Goal: Task Accomplishment & Management: Manage account settings

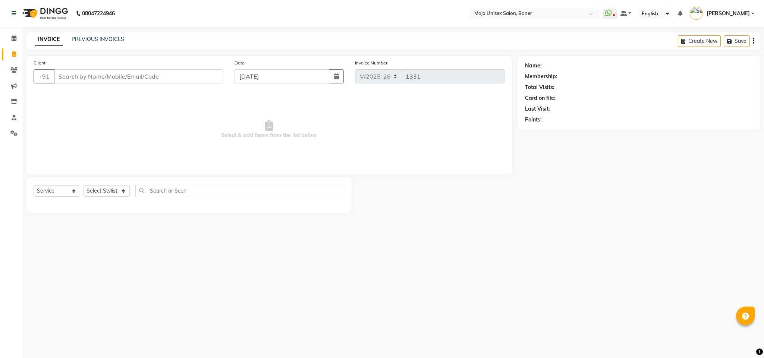
select select "52"
select select "service"
click at [279, 79] on input "[DATE]" at bounding box center [281, 76] width 95 height 14
select select "9"
select select "2025"
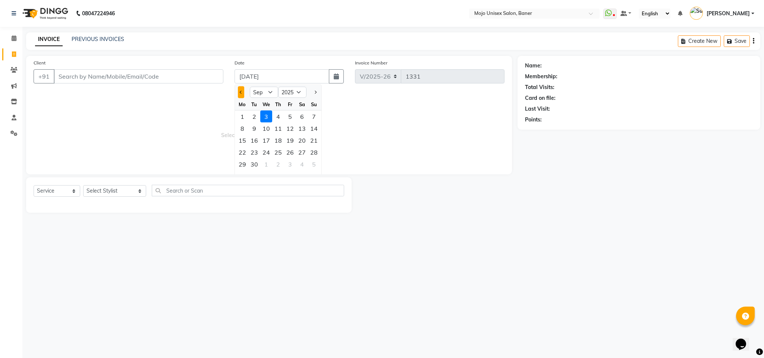
click at [242, 92] on span "Previous month" at bounding box center [240, 92] width 3 height 3
select select "8"
click at [312, 168] on div "31" at bounding box center [314, 164] width 12 height 12
type input "31-08-2025"
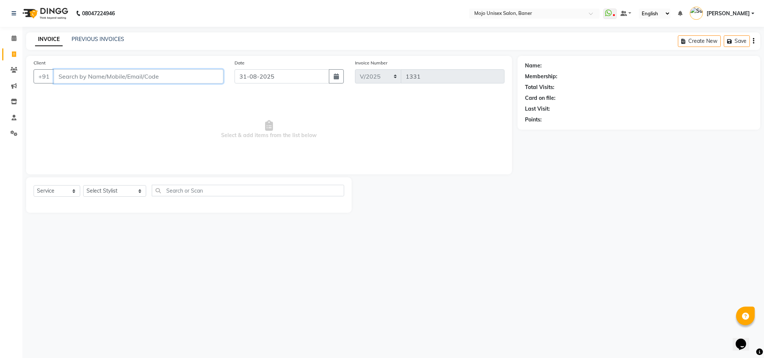
click at [188, 80] on input "Client" at bounding box center [139, 76] width 170 height 14
click at [15, 70] on icon at bounding box center [13, 70] width 7 height 6
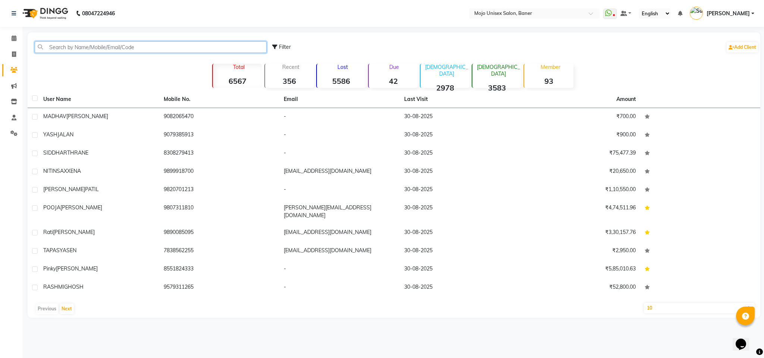
click at [149, 46] on input "text" at bounding box center [151, 47] width 232 height 12
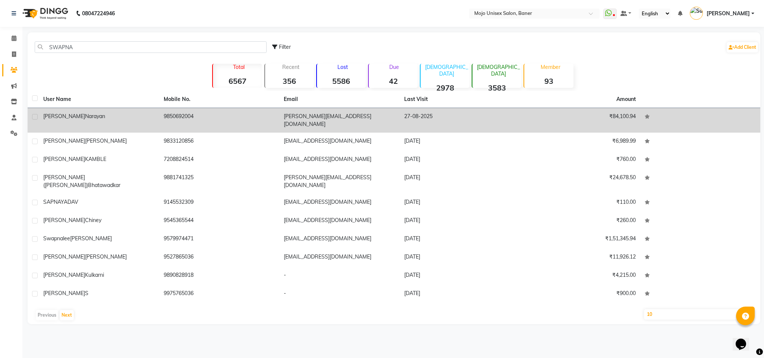
click at [85, 114] on span "Narayan" at bounding box center [95, 116] width 20 height 7
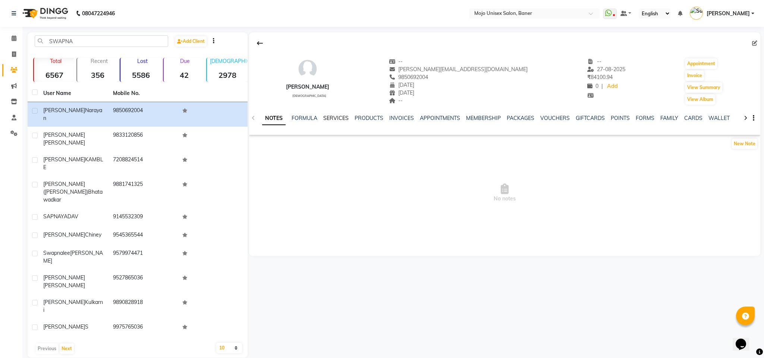
click at [328, 117] on link "SERVICES" at bounding box center [335, 118] width 25 height 7
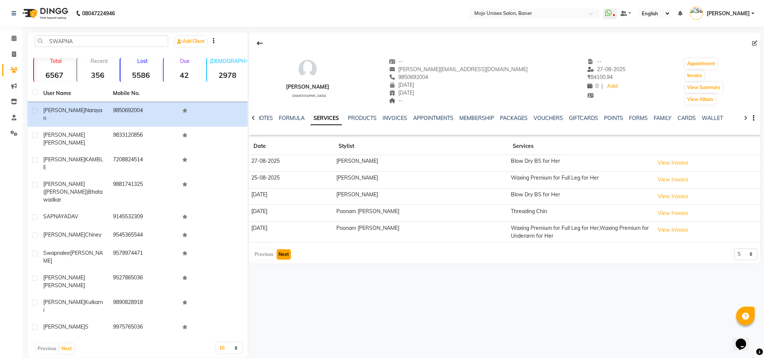
click at [285, 260] on button "Next" at bounding box center [284, 254] width 14 height 10
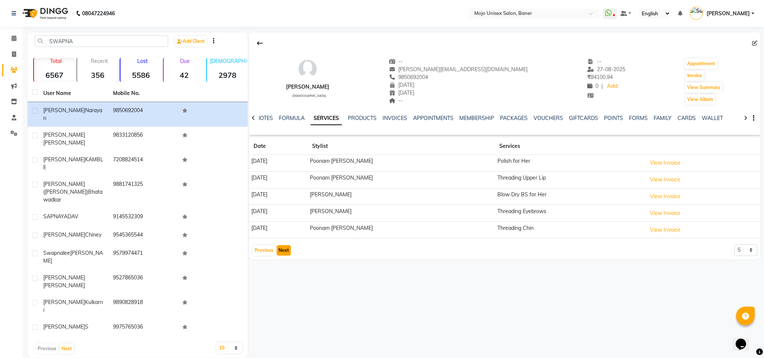
click at [284, 256] on button "Next" at bounding box center [284, 250] width 14 height 10
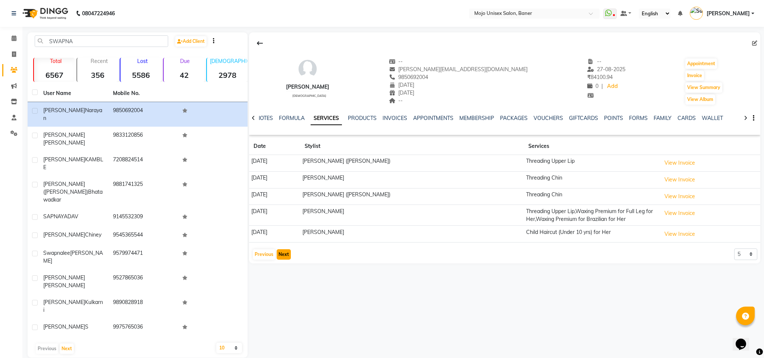
click at [287, 255] on button "Next" at bounding box center [284, 254] width 14 height 10
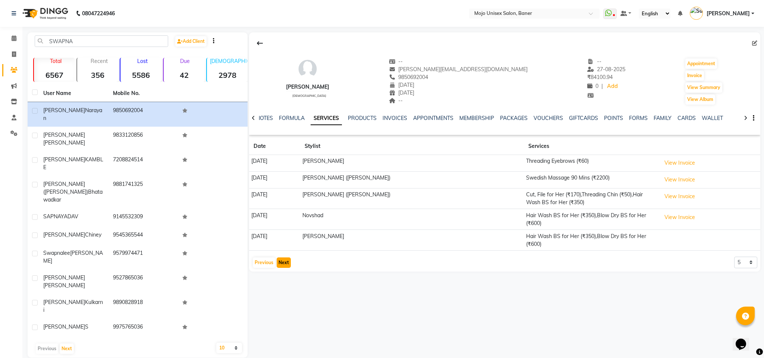
click at [287, 258] on button "Next" at bounding box center [284, 263] width 14 height 10
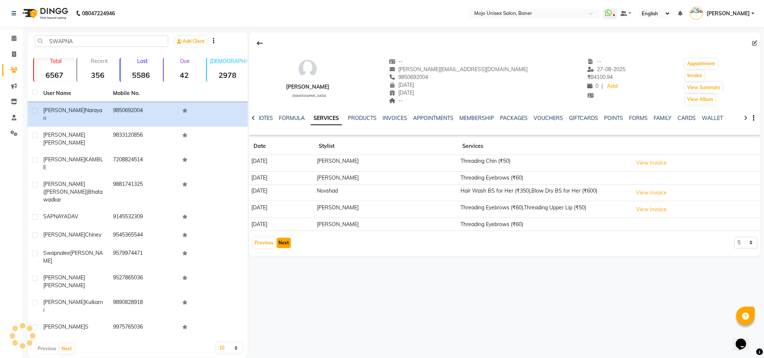
click at [283, 244] on button "Next" at bounding box center [284, 243] width 14 height 10
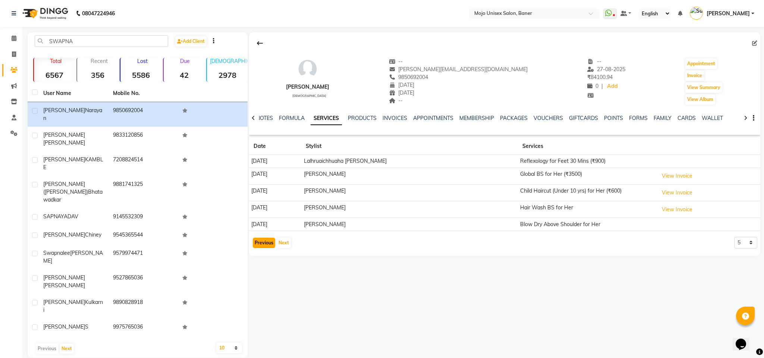
click at [257, 247] on button "Previous" at bounding box center [264, 243] width 22 height 10
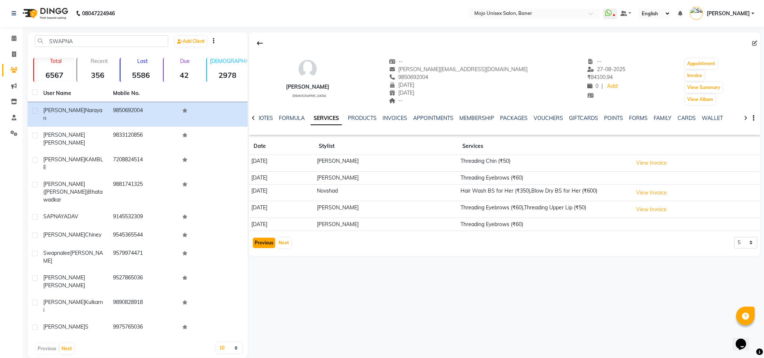
click at [257, 247] on button "Previous" at bounding box center [264, 243] width 22 height 10
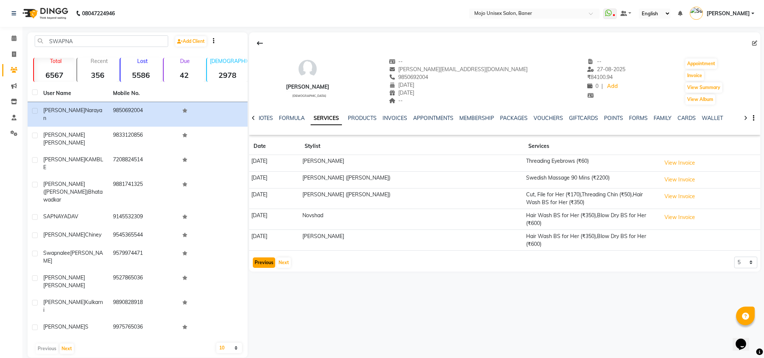
click at [266, 258] on button "Previous" at bounding box center [264, 263] width 22 height 10
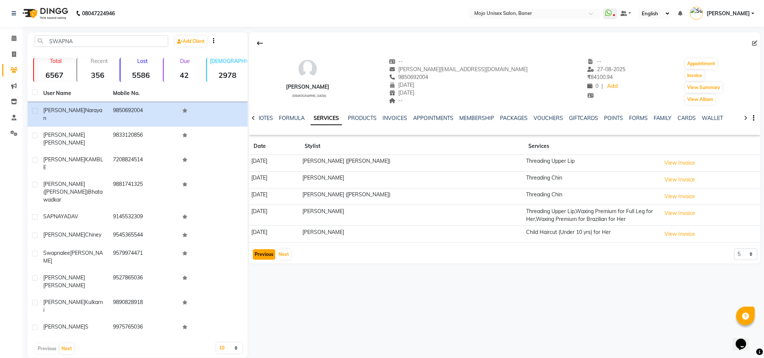
click at [266, 253] on button "Previous" at bounding box center [264, 254] width 22 height 10
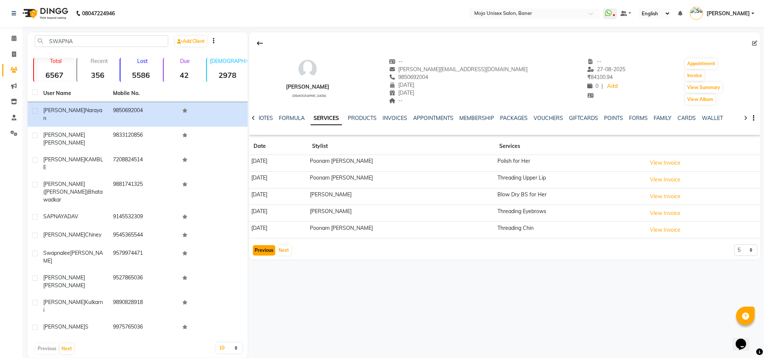
click at [268, 252] on button "Previous" at bounding box center [264, 250] width 22 height 10
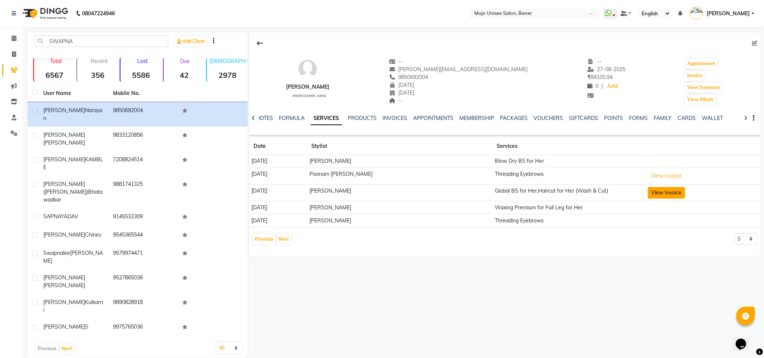
click at [660, 196] on button "View Invoice" at bounding box center [665, 193] width 37 height 12
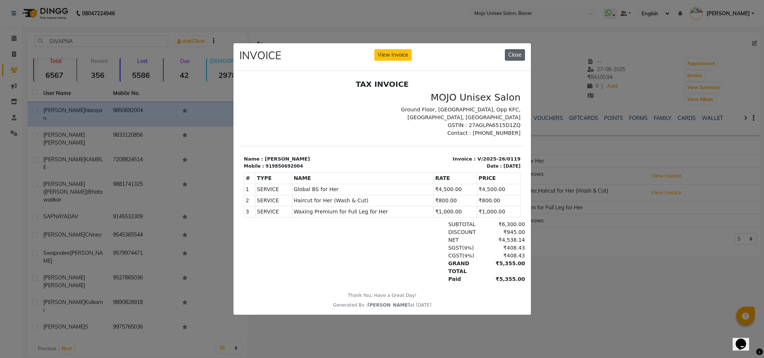
click at [520, 53] on button "Close" at bounding box center [515, 55] width 20 height 12
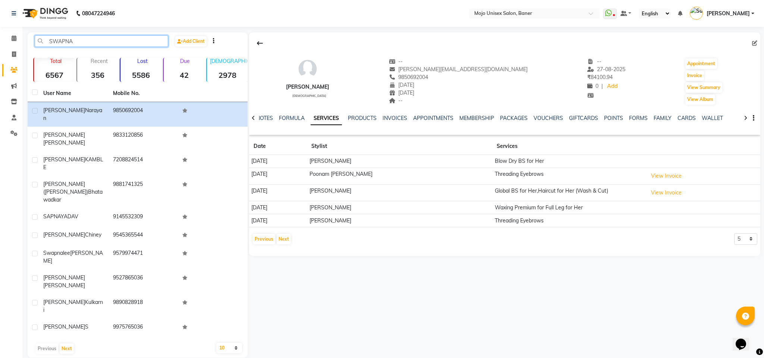
click at [110, 42] on input "SWAPNA" at bounding box center [101, 41] width 133 height 12
type input "S"
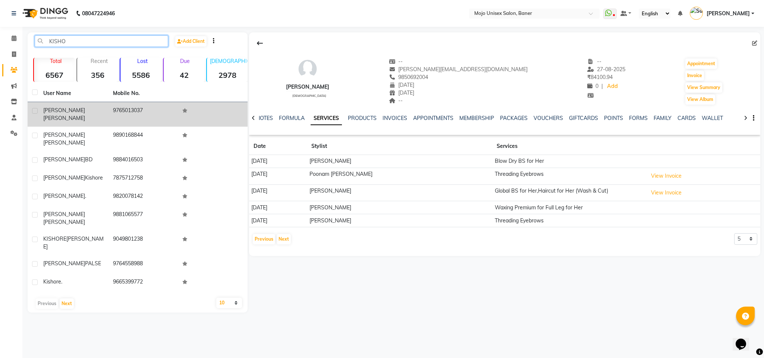
type input "KISHO"
click at [75, 115] on span "[PERSON_NAME]" at bounding box center [64, 118] width 42 height 7
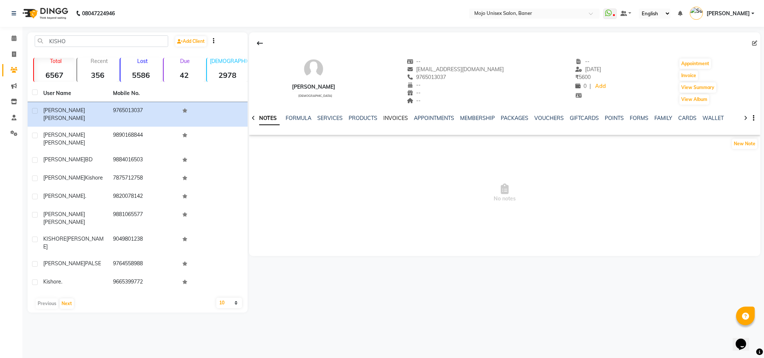
click at [397, 120] on link "INVOICES" at bounding box center [395, 118] width 25 height 7
